Goal: Submit feedback/report problem

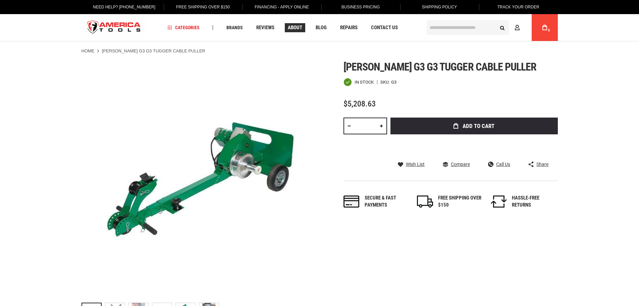
click at [301, 25] on span "About" at bounding box center [295, 27] width 14 height 5
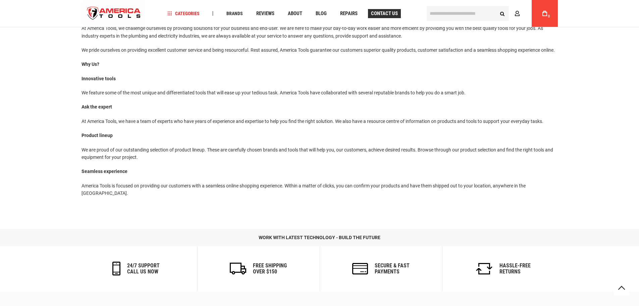
click at [392, 11] on span "Contact Us" at bounding box center [384, 13] width 27 height 5
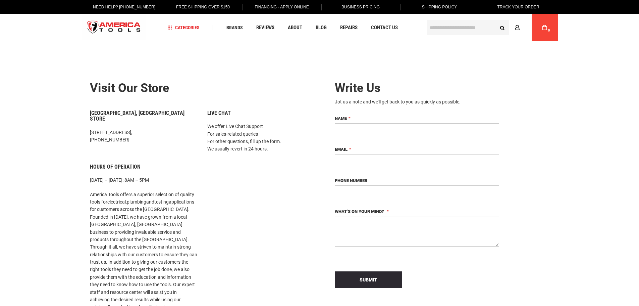
click at [340, 131] on input "Name" at bounding box center [417, 129] width 164 height 13
type input "**********"
